Goal: Task Accomplishment & Management: Manage account settings

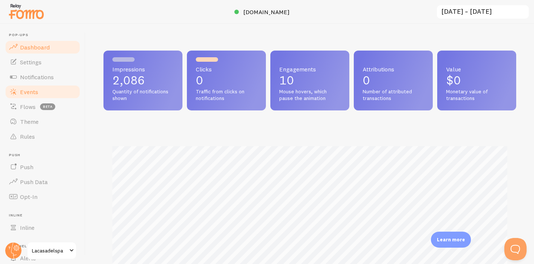
click at [54, 95] on link "Events" at bounding box center [42, 91] width 76 height 15
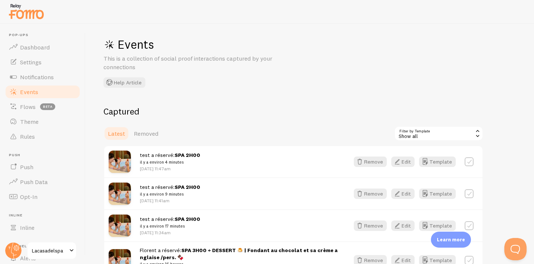
scroll to position [107, 0]
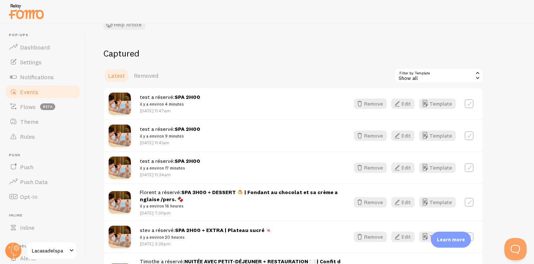
click at [469, 108] on div at bounding box center [469, 103] width 9 height 10
click at [469, 107] on label at bounding box center [469, 103] width 9 height 9
checkbox input "true"
click at [472, 136] on label at bounding box center [469, 135] width 9 height 9
checkbox input "true"
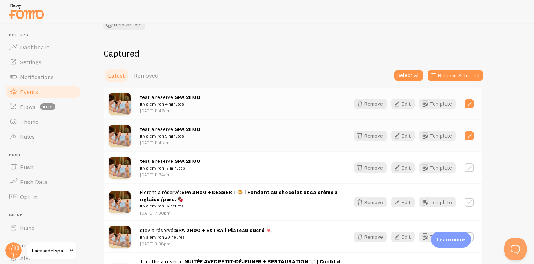
click at [474, 167] on label at bounding box center [469, 167] width 9 height 9
checkbox input "true"
click at [448, 76] on button "Remove Selected" at bounding box center [456, 75] width 56 height 10
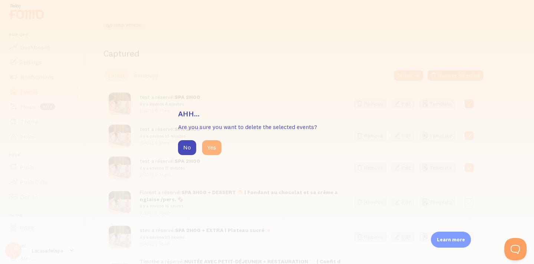
click at [209, 146] on button "Yes" at bounding box center [211, 147] width 19 height 15
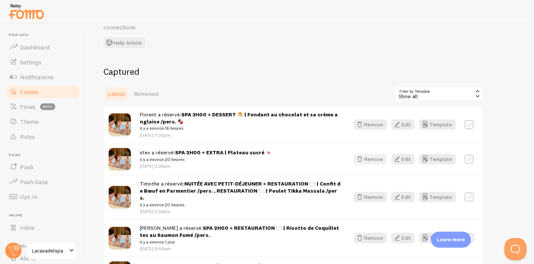
scroll to position [0, 0]
